Goal: Task Accomplishment & Management: Complete application form

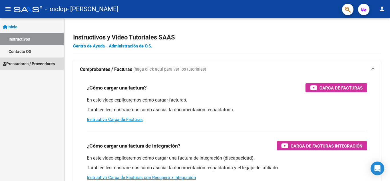
click at [18, 64] on span "Prestadores / Proveedores" at bounding box center [29, 63] width 52 height 6
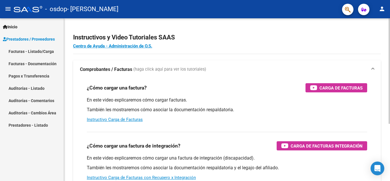
click at [174, 92] on div "¿Cómo cargar una factura? Carga de Facturas" at bounding box center [227, 87] width 280 height 9
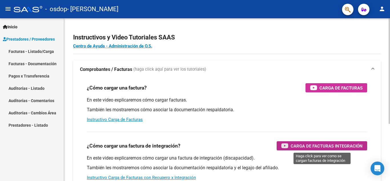
click at [343, 144] on span "Carga de Facturas Integración" at bounding box center [326, 145] width 72 height 7
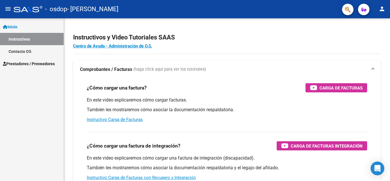
click at [22, 62] on span "Prestadores / Proveedores" at bounding box center [29, 63] width 52 height 6
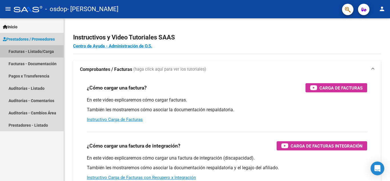
click at [25, 51] on link "Facturas - Listado/Carga" at bounding box center [32, 51] width 64 height 12
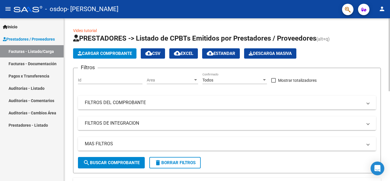
click at [269, 167] on form "Filtros Id Area Area Todos Confirmado Mostrar totalizadores FILTROS DEL COMPROB…" at bounding box center [227, 120] width 308 height 105
click at [97, 55] on span "Cargar Comprobante" at bounding box center [105, 53] width 54 height 5
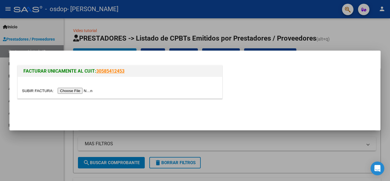
click at [339, 58] on div "FACTURAR UNICAMENTE AL CUIT: 30585412453" at bounding box center [194, 79] width 357 height 44
click at [42, 136] on div at bounding box center [195, 90] width 390 height 181
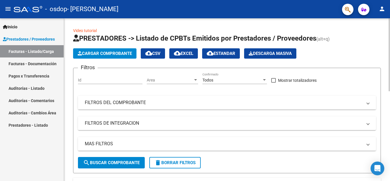
click at [258, 170] on form "Filtros Id Area Area Todos Confirmado Mostrar totalizadores FILTROS DEL COMPROB…" at bounding box center [227, 120] width 308 height 105
click at [116, 52] on span "Cargar Comprobante" at bounding box center [105, 53] width 54 height 5
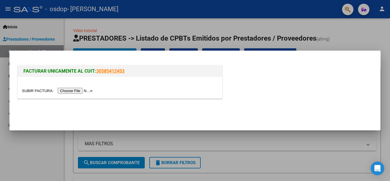
click at [82, 90] on input "file" at bounding box center [58, 91] width 72 height 6
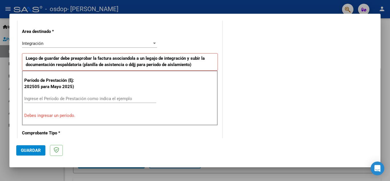
scroll to position [128, 0]
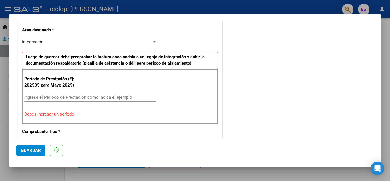
click at [61, 98] on input "Ingrese el Período de Prestación como indica el ejemplo" at bounding box center [90, 96] width 132 height 5
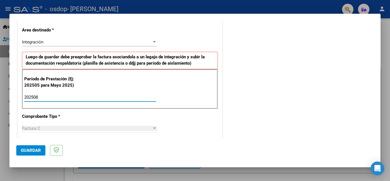
type input "202508"
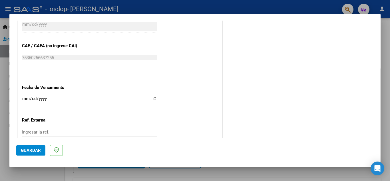
scroll to position [385, 0]
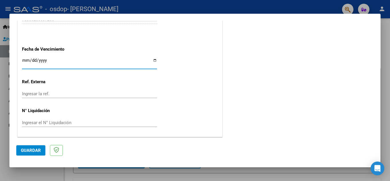
click at [60, 64] on input "Ingresar la fecha" at bounding box center [89, 62] width 135 height 9
click at [32, 150] on span "Guardar" at bounding box center [31, 149] width 20 height 5
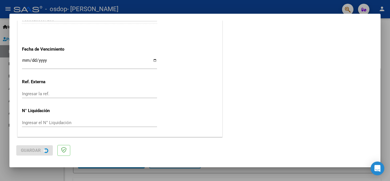
scroll to position [0, 0]
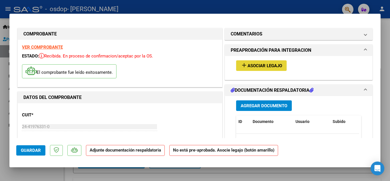
click at [242, 63] on mat-icon "add" at bounding box center [243, 65] width 7 height 7
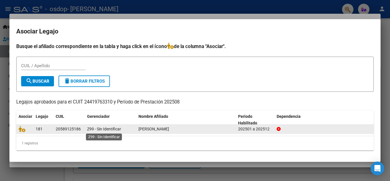
click at [100, 129] on span "Z99 - Sin Identificar" at bounding box center [104, 128] width 34 height 5
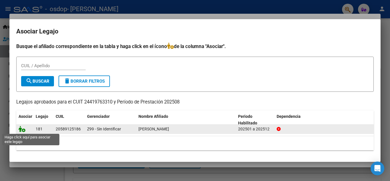
click at [21, 128] on icon at bounding box center [22, 129] width 7 height 6
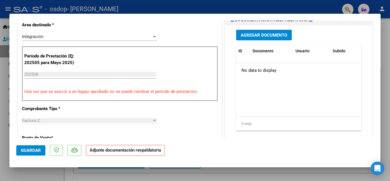
scroll to position [141, 0]
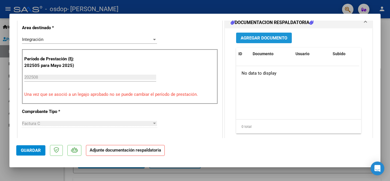
click at [255, 37] on span "Agregar Documento" at bounding box center [263, 37] width 46 height 5
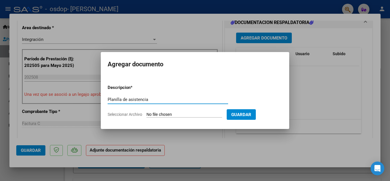
type input "Planilla de asistencia"
click at [189, 115] on input "Seleccionar Archivo" at bounding box center [184, 114] width 76 height 5
type input "C:\fakepath\Planilla de asistencia Agosto 2025.pdf"
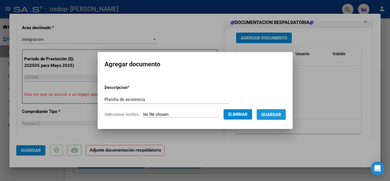
click at [274, 114] on span "Guardar" at bounding box center [271, 114] width 20 height 5
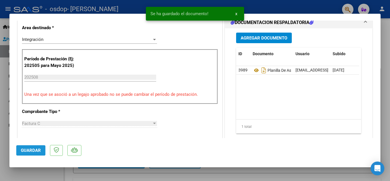
click at [32, 149] on span "Guardar" at bounding box center [31, 149] width 20 height 5
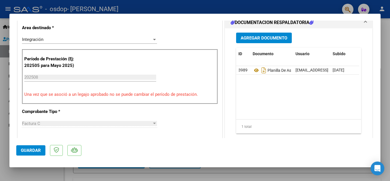
click at [32, 149] on span "Guardar" at bounding box center [31, 149] width 20 height 5
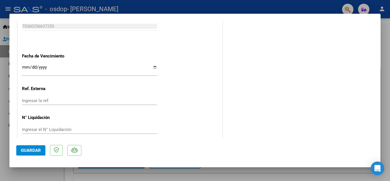
scroll to position [393, 0]
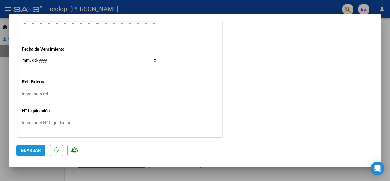
click at [29, 148] on span "Guardar" at bounding box center [31, 149] width 20 height 5
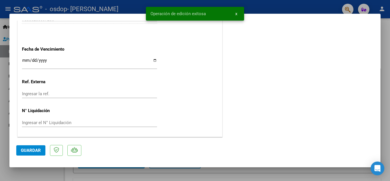
click at [53, 170] on div at bounding box center [195, 90] width 390 height 181
type input "$ 0,00"
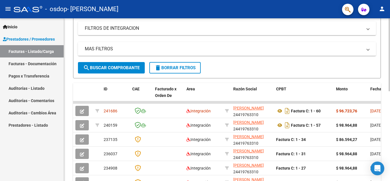
scroll to position [95, 0]
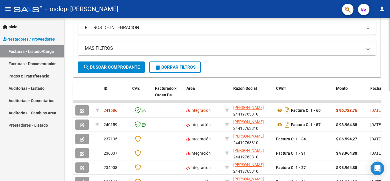
click at [385, 113] on div "Video tutorial PRESTADORES -> Listado de CPBTs Emitidos por Prestadores / Prove…" at bounding box center [227, 101] width 327 height 357
